Goal: Information Seeking & Learning: Compare options

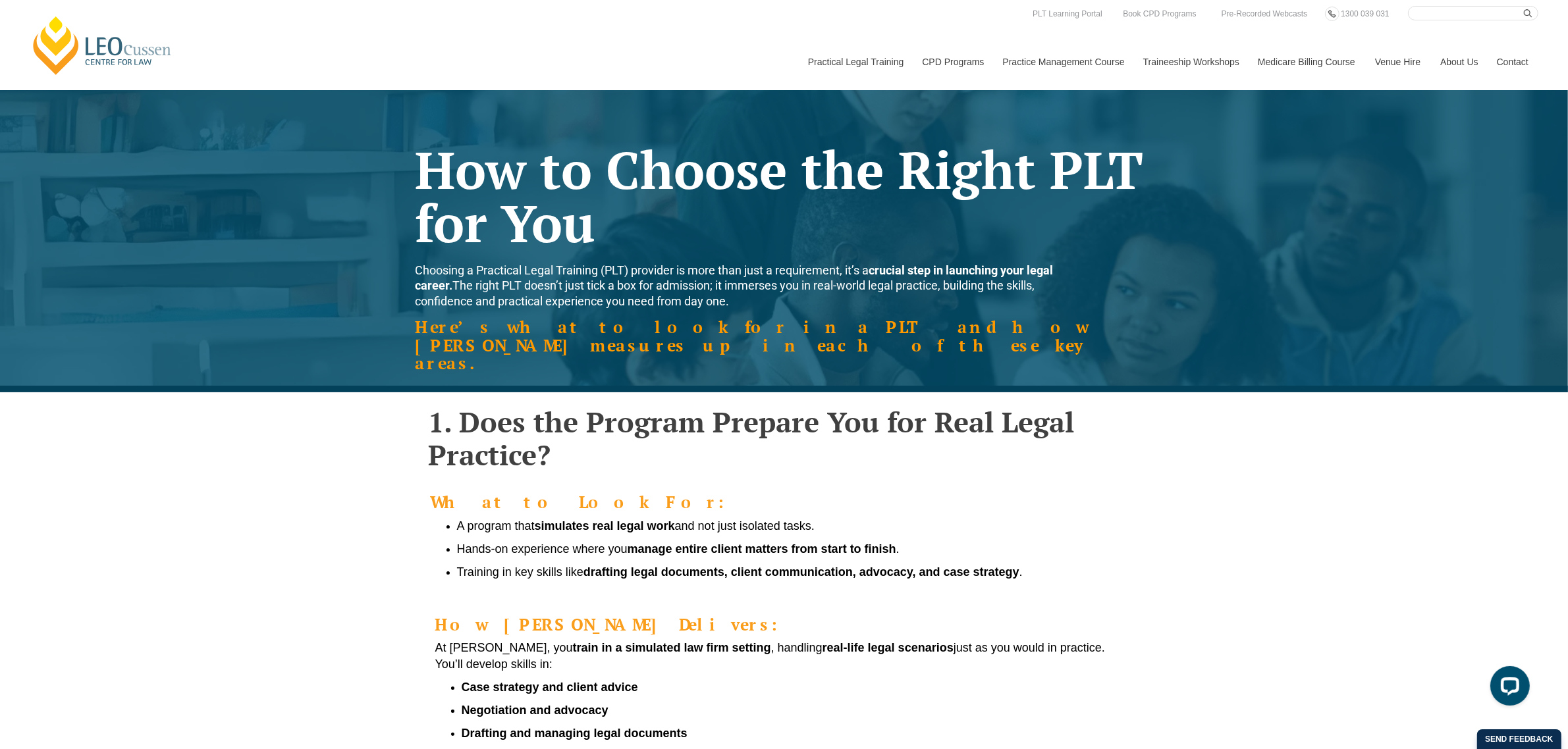
click at [1467, 17] on input "Search here" at bounding box center [1474, 13] width 130 height 14
type input "compare"
click at [1524, 6] on button "submit" at bounding box center [1531, 13] width 14 height 14
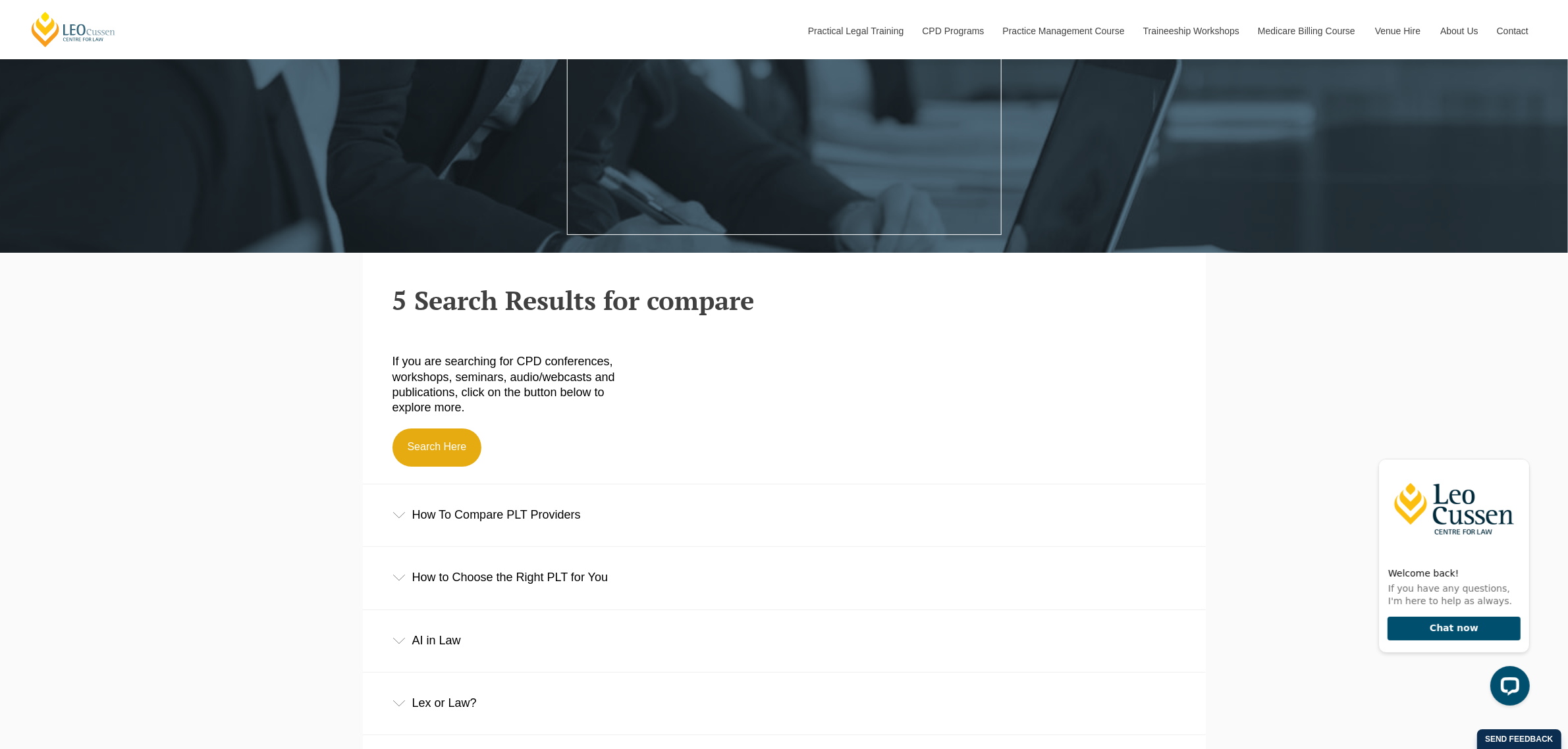
scroll to position [329, 0]
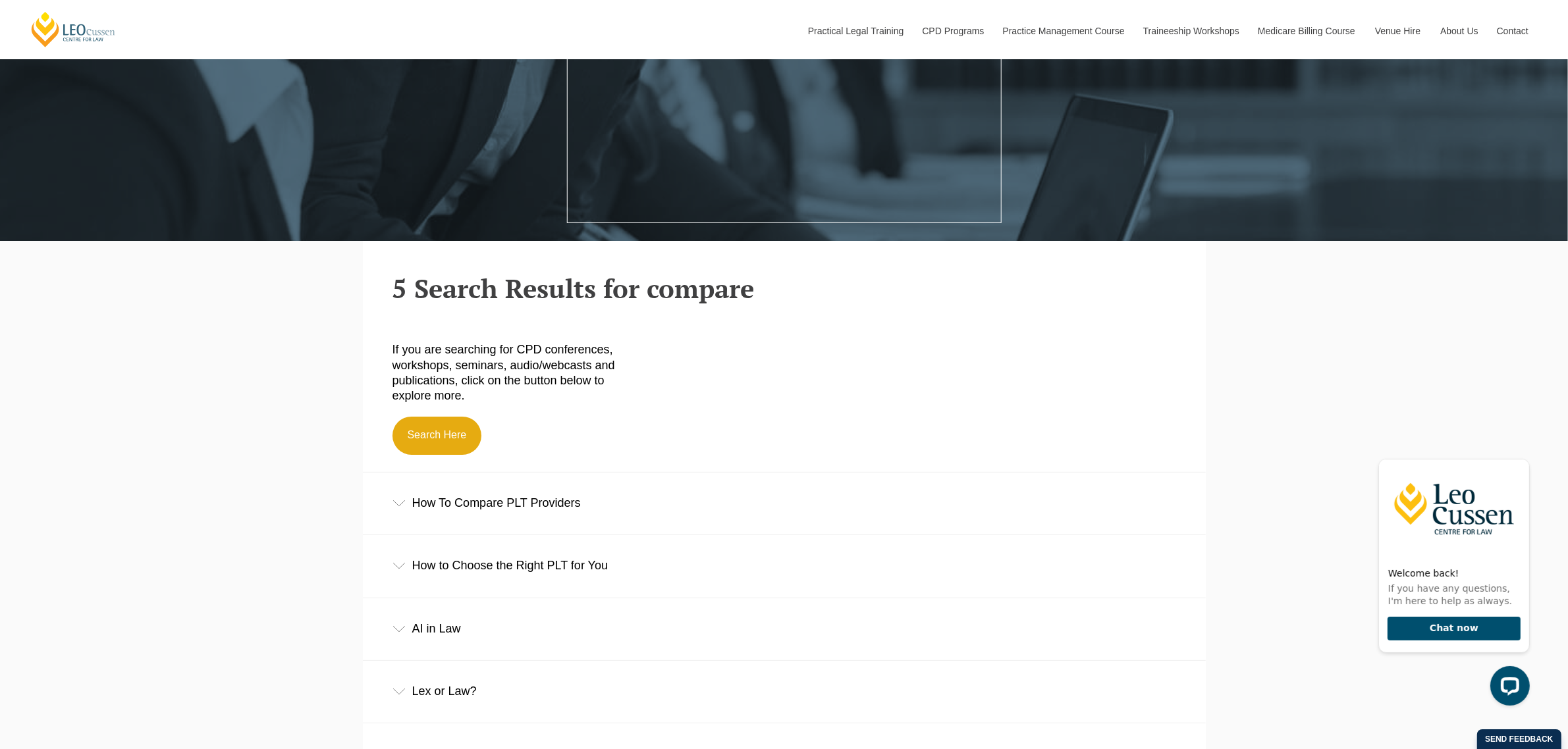
click at [466, 501] on div "How To Compare PLT Providers" at bounding box center [784, 503] width 843 height 61
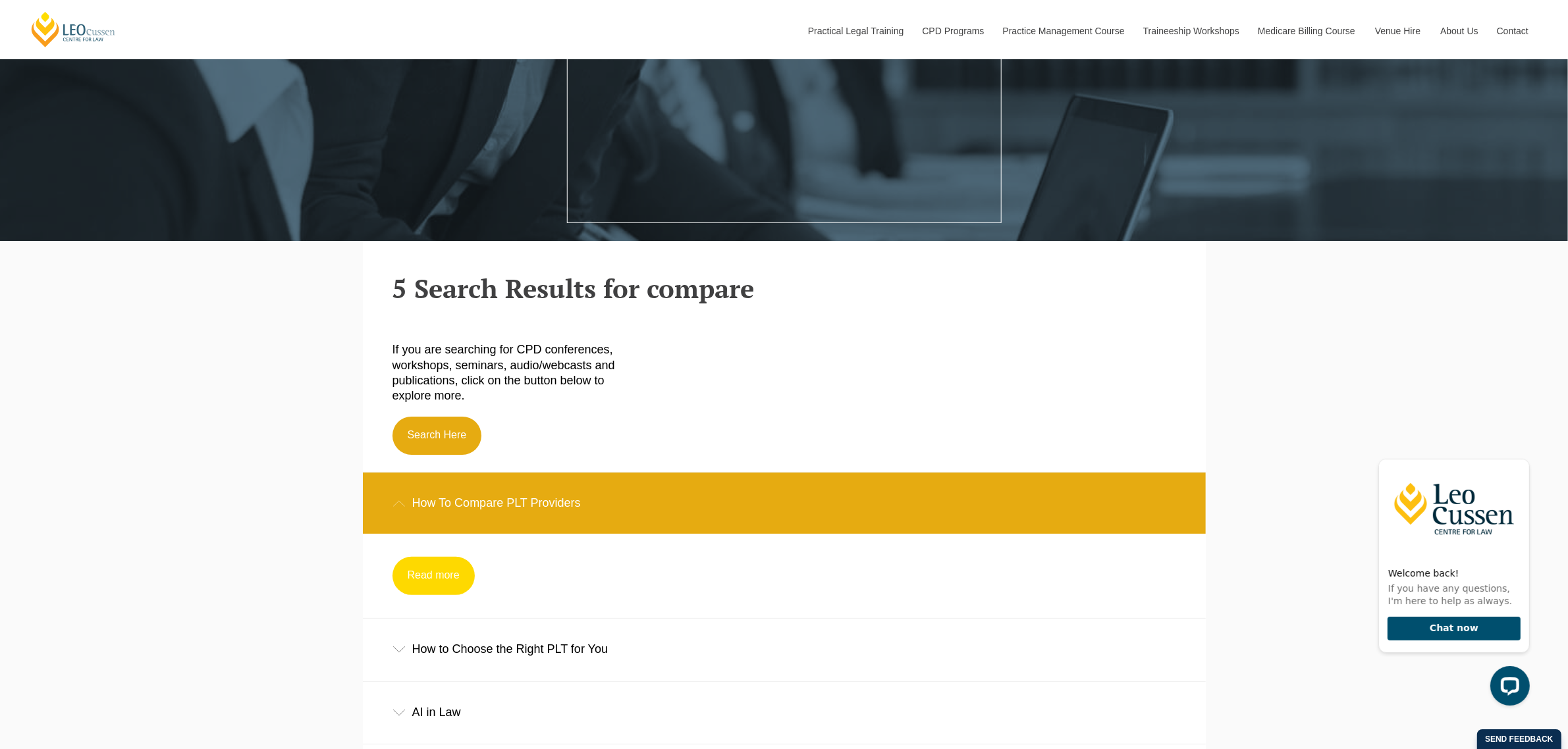
click at [429, 574] on link "Read more" at bounding box center [433, 576] width 83 height 38
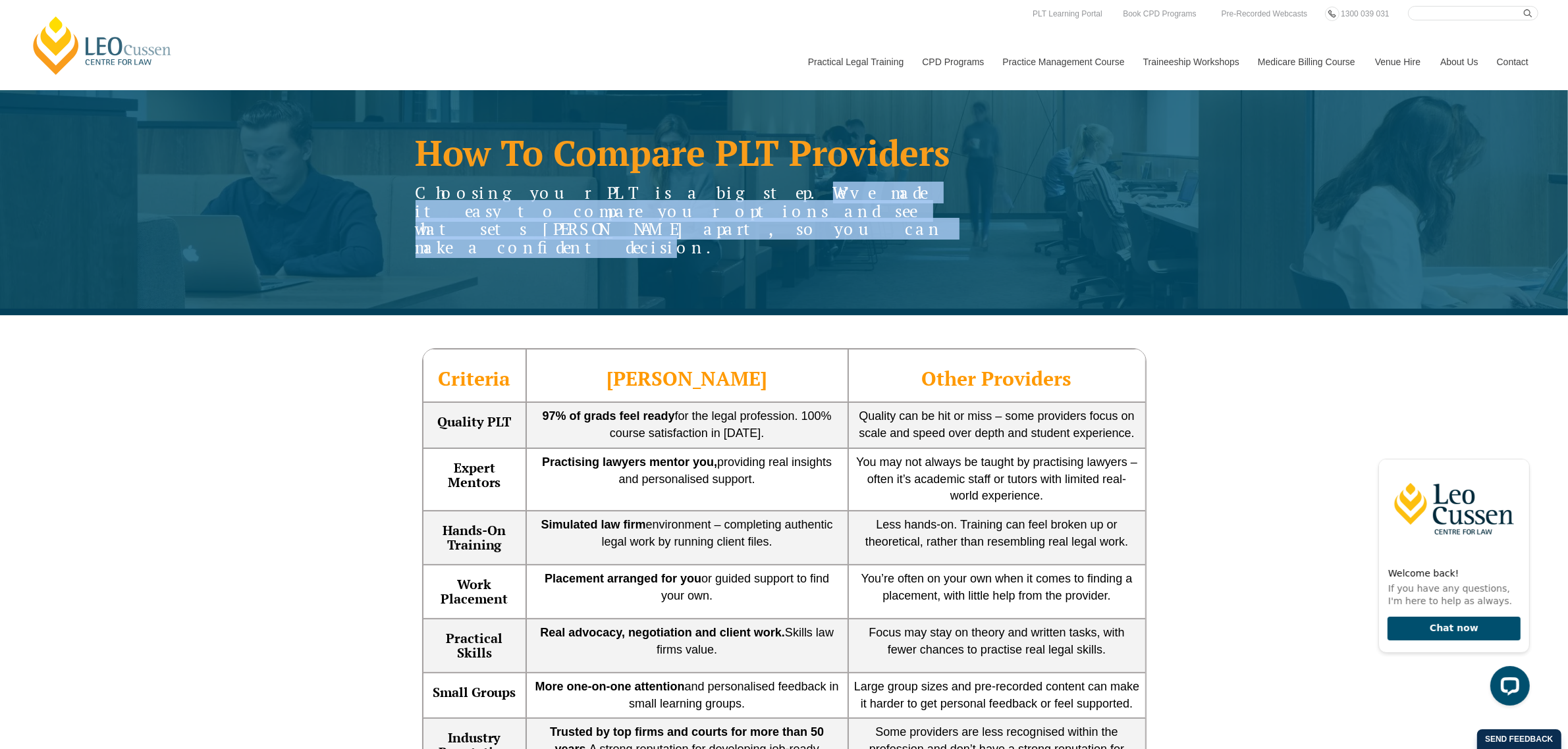
drag, startPoint x: 652, startPoint y: 191, endPoint x: 963, endPoint y: 205, distance: 311.3
click at [963, 205] on h4 "Choosing your PLT is a big step. We’ve made it easy to compare your options and…" at bounding box center [696, 219] width 562 height 72
copy span "We’ve made it easy to compare your options and see what sets [PERSON_NAME] apar…"
